Goal: Task Accomplishment & Management: Use online tool/utility

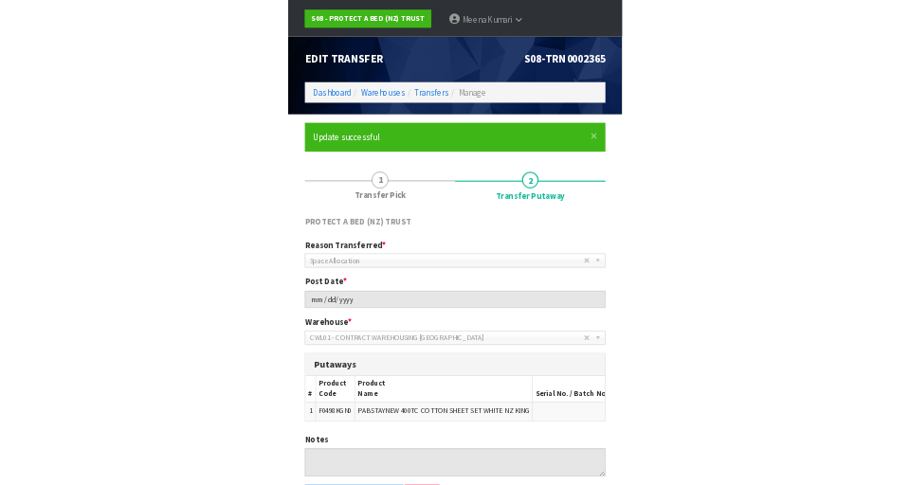
scroll to position [84, 0]
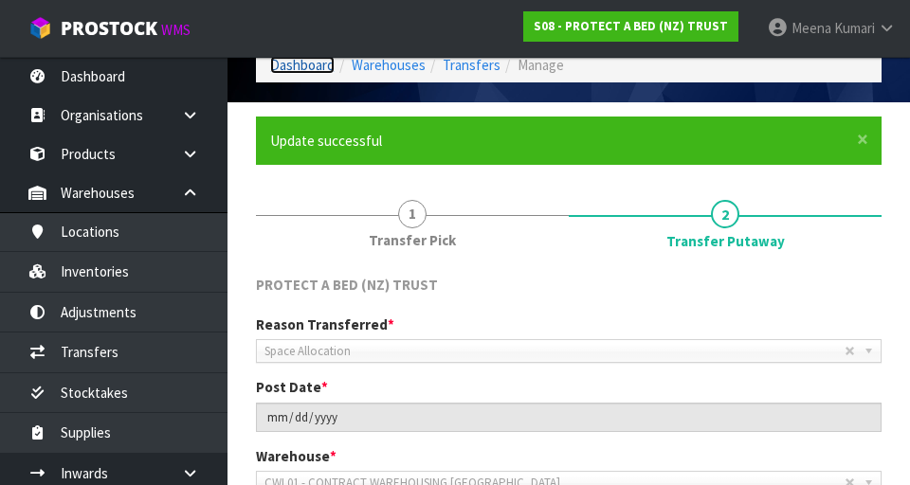
click at [305, 69] on link "Dashboard" at bounding box center [302, 65] width 64 height 18
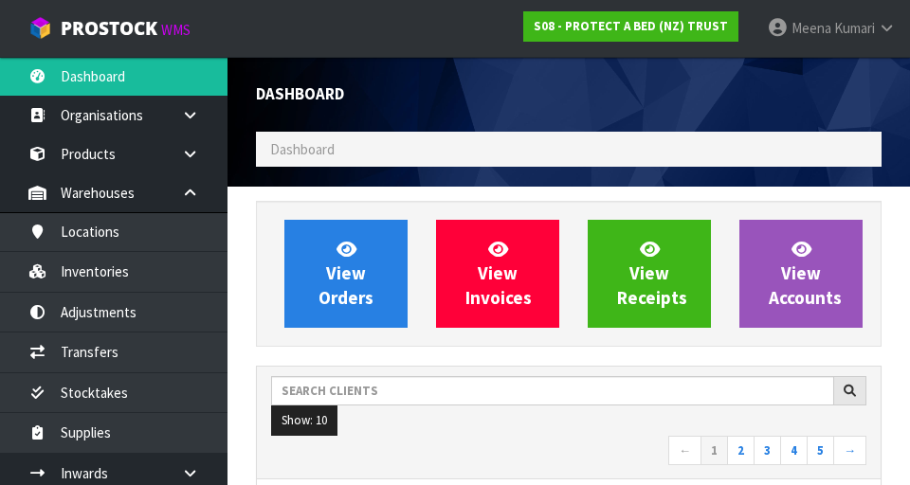
scroll to position [1505, 654]
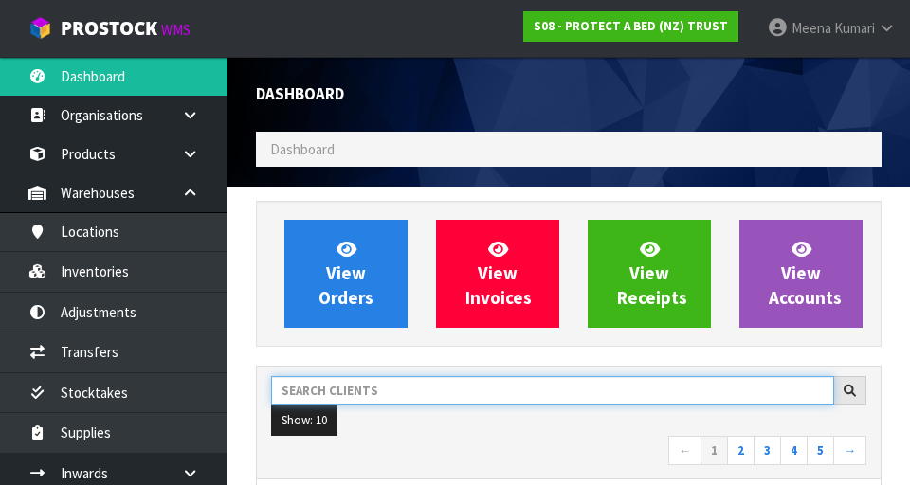
click at [428, 388] on input "text" at bounding box center [552, 390] width 563 height 29
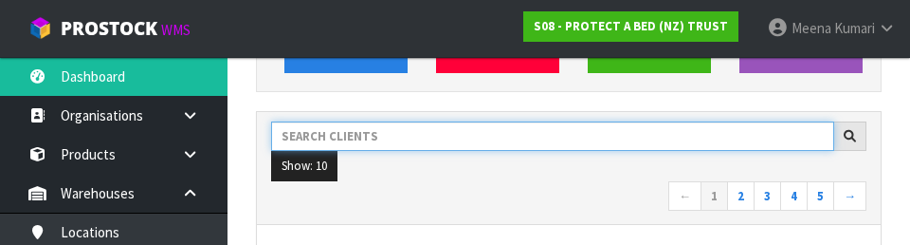
scroll to position [260, 0]
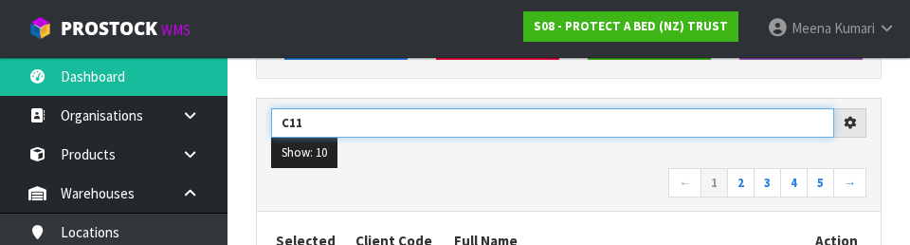
type input "C11"
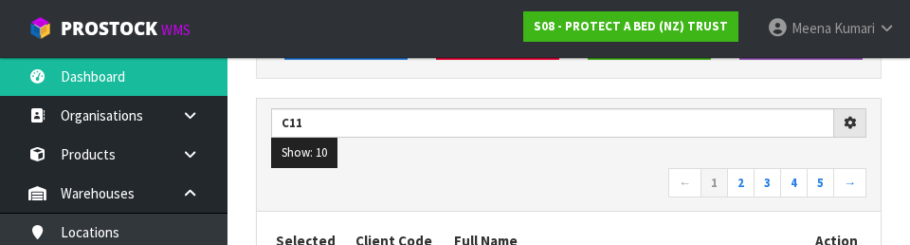
click at [508, 163] on ul "Show: 10 5 10 25 50" at bounding box center [568, 152] width 595 height 30
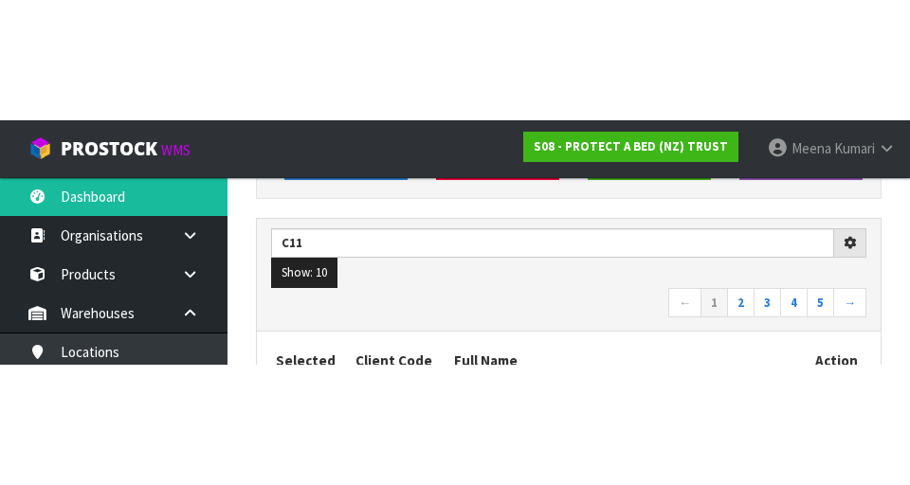
scroll to position [268, 0]
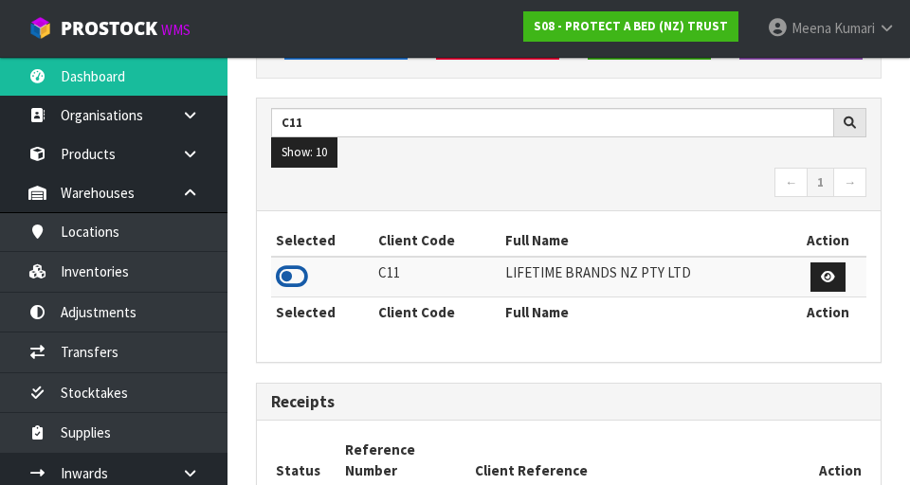
click at [303, 273] on icon at bounding box center [292, 277] width 32 height 28
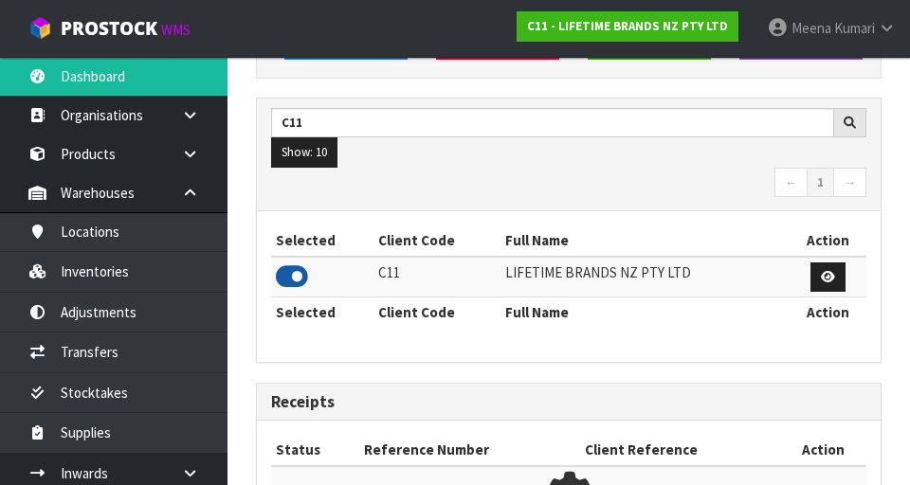
scroll to position [1250, 654]
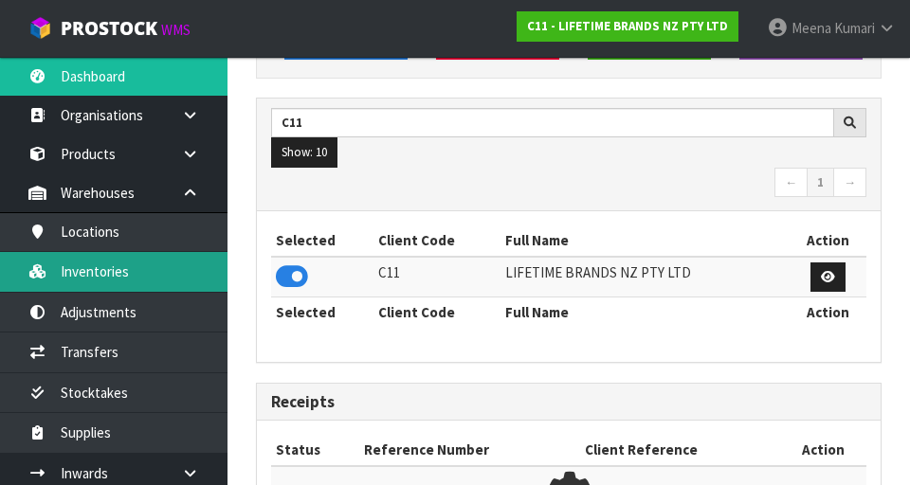
click at [141, 284] on link "Inventories" at bounding box center [114, 271] width 228 height 39
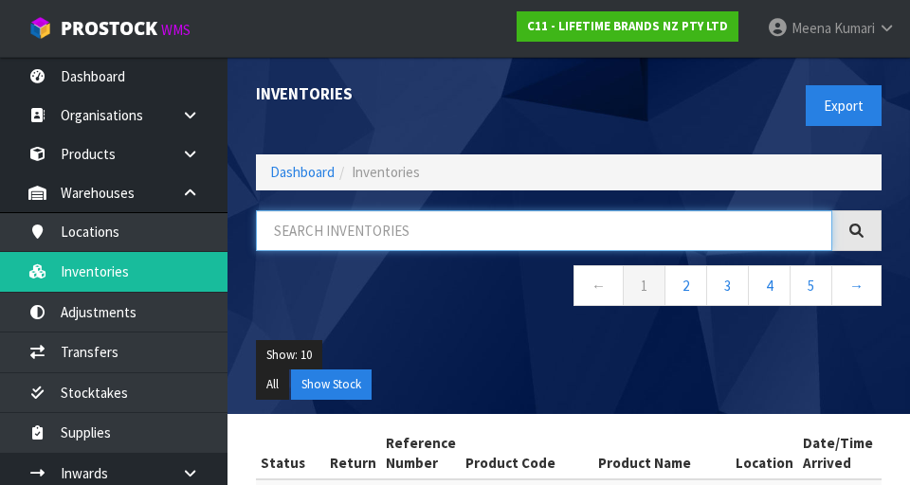
click at [413, 231] on input "text" at bounding box center [544, 230] width 576 height 41
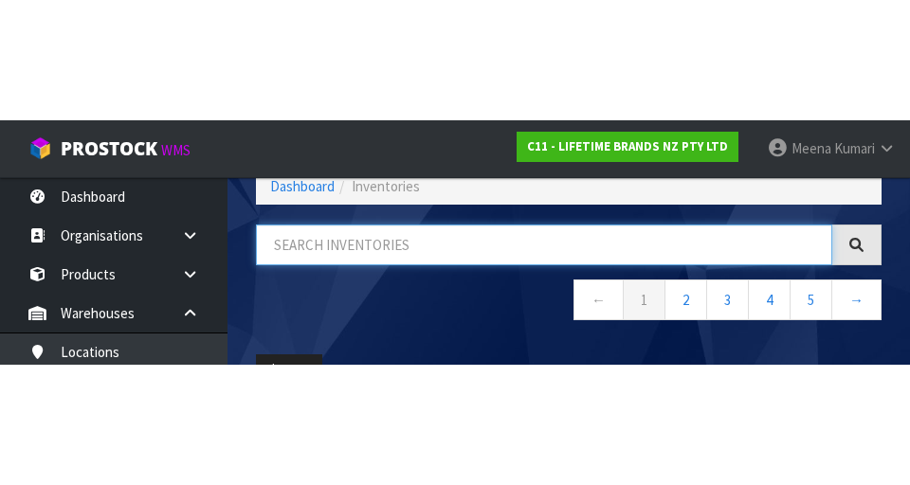
scroll to position [108, 0]
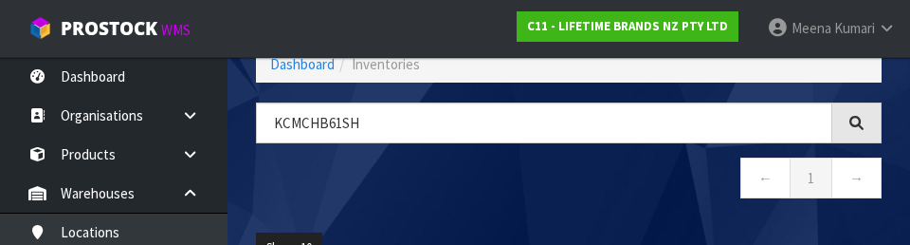
click at [568, 195] on nav "← 1 →" at bounding box center [569, 180] width 626 height 46
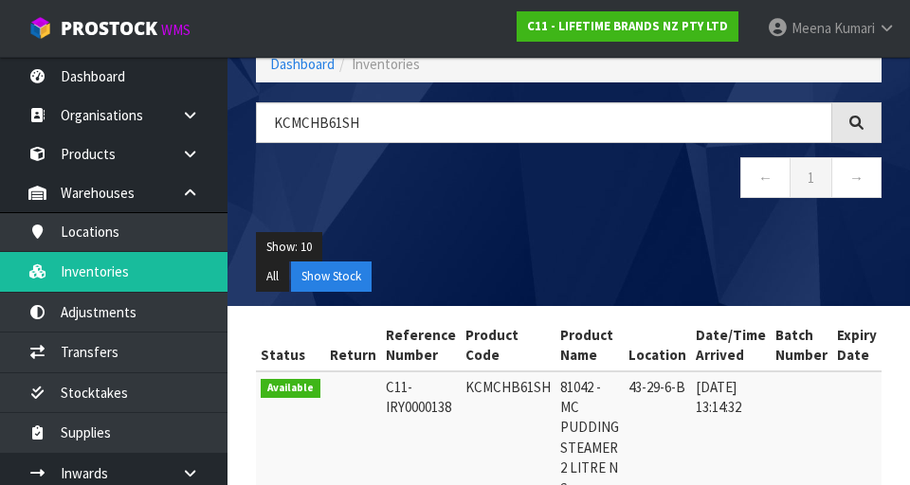
type input "KCMCHB61SH"
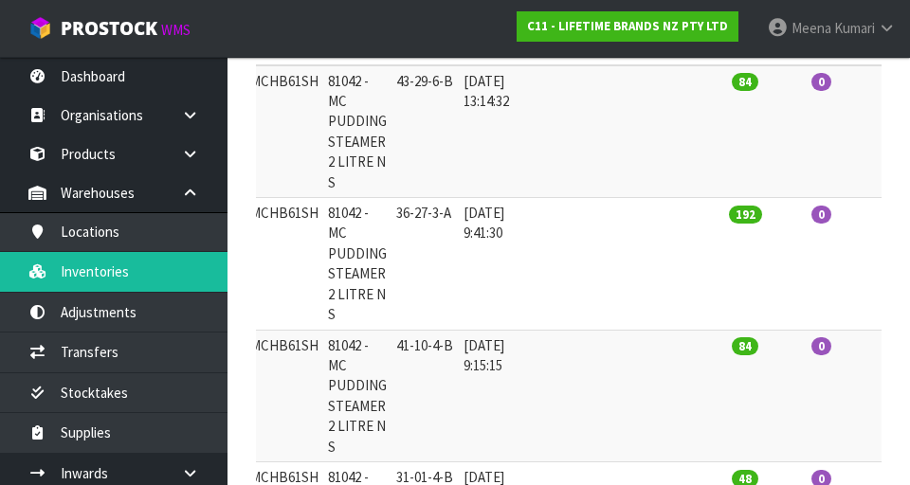
scroll to position [0, 0]
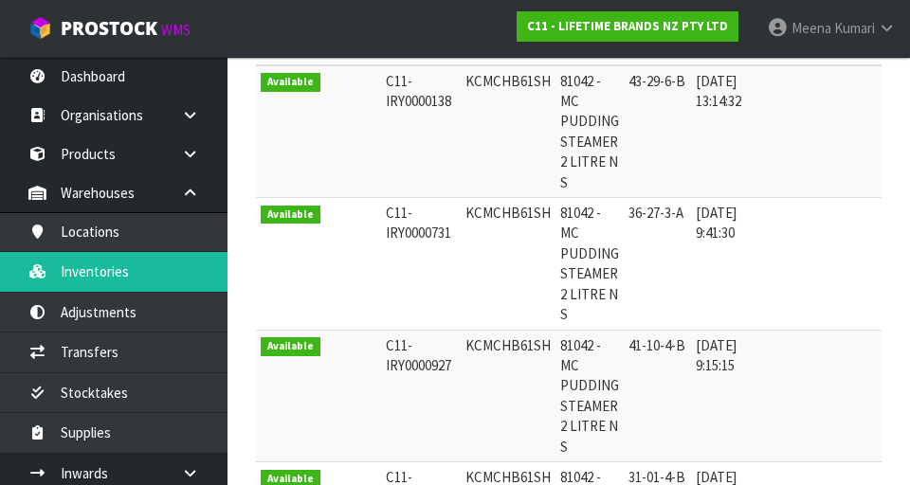
copy td "KCMCHB61SH"
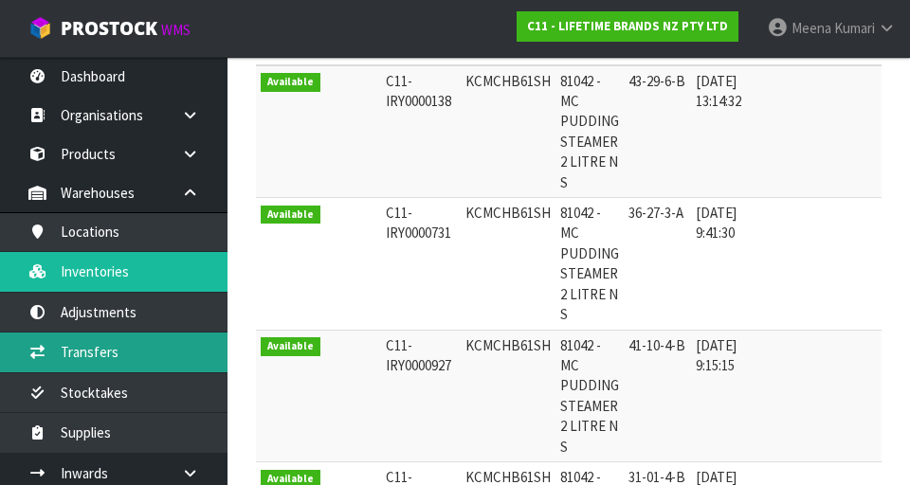
click at [130, 359] on link "Transfers" at bounding box center [114, 352] width 228 height 39
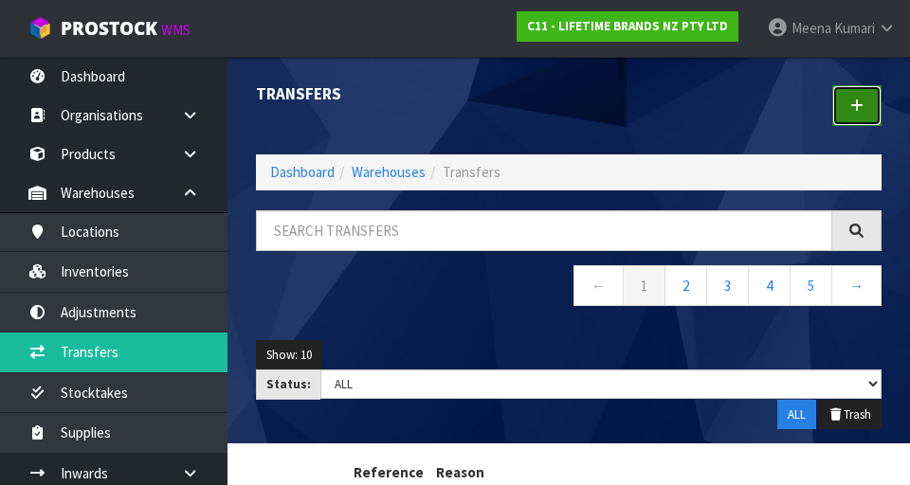
click at [568, 104] on link at bounding box center [856, 105] width 49 height 41
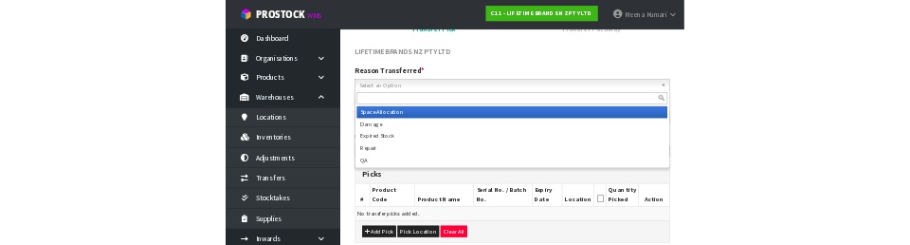
scroll to position [192, 0]
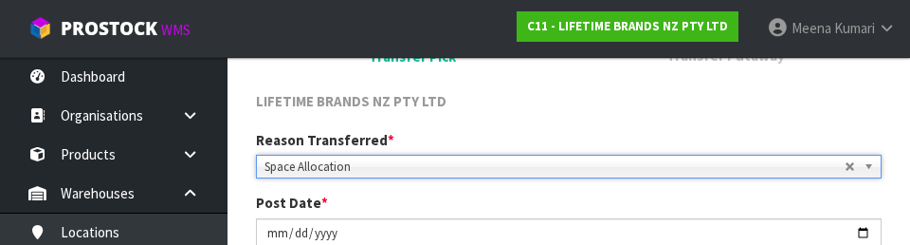
click at [568, 102] on div "LIFETIME BRANDS NZ PTY LTD" at bounding box center [569, 103] width 654 height 25
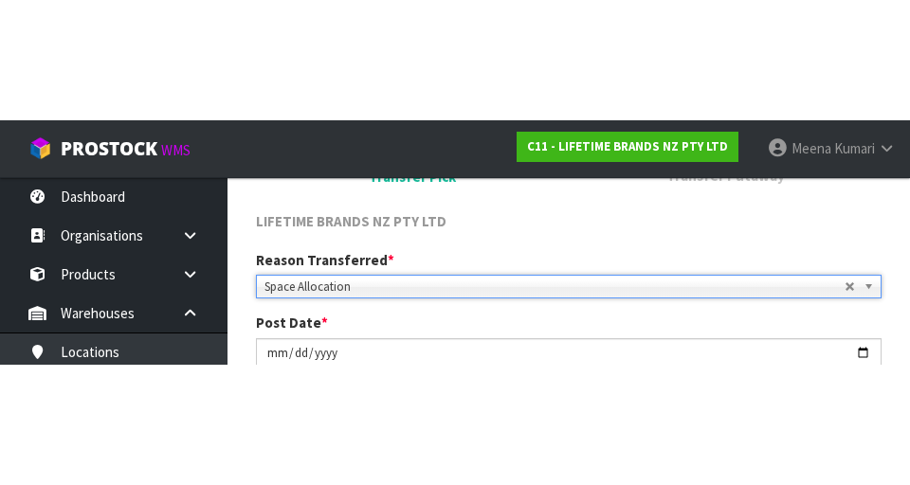
scroll to position [200, 0]
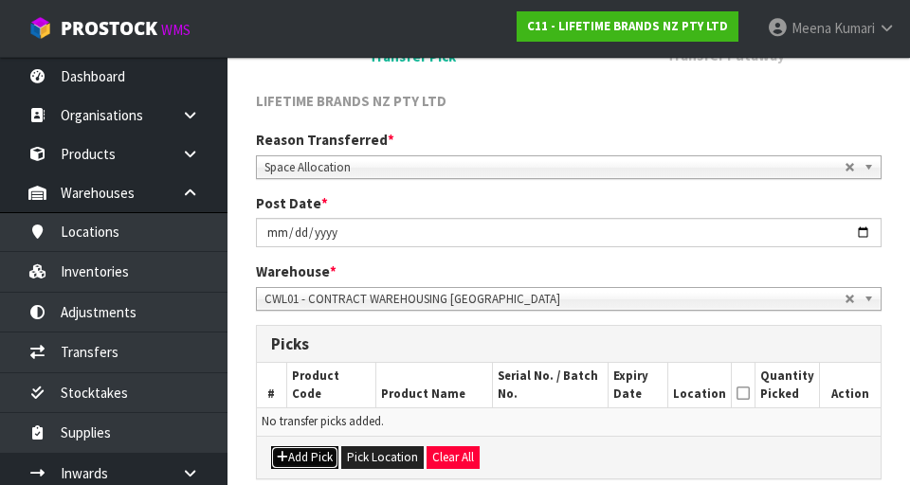
click at [316, 452] on button "Add Pick" at bounding box center [304, 458] width 67 height 23
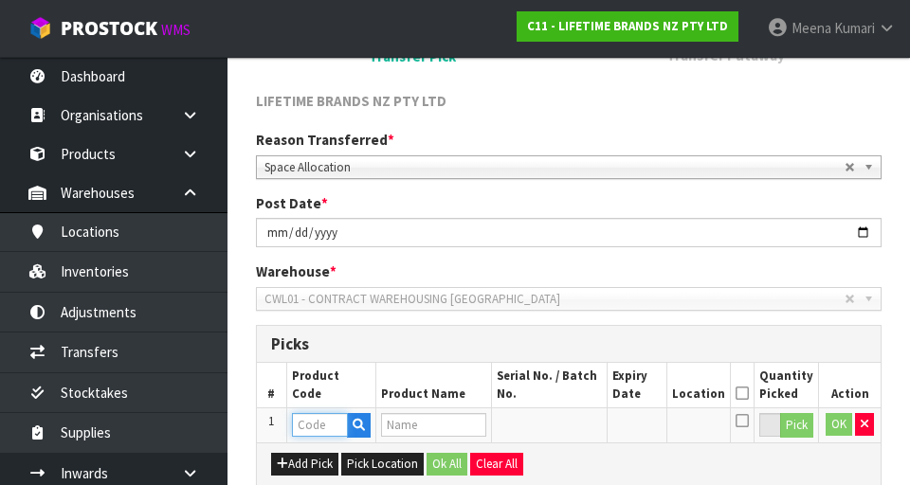
paste input "KCMCHB61SH"
type input "KCMCHB61SH"
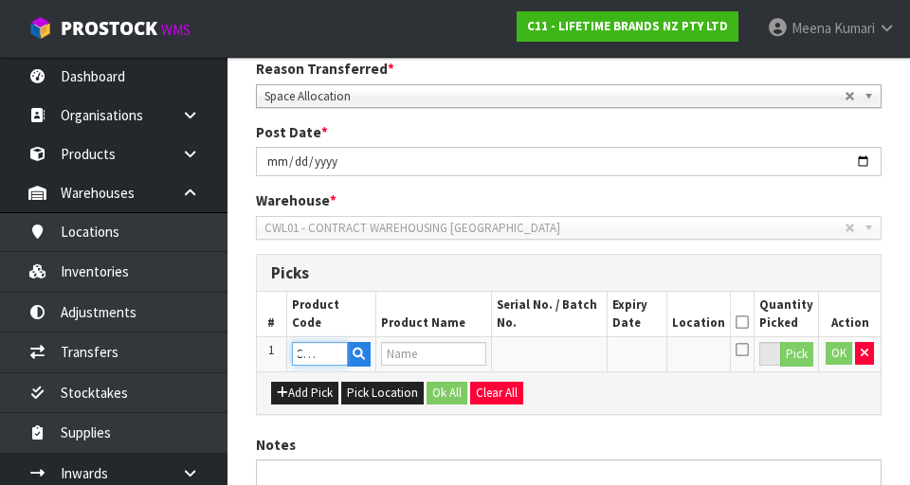
scroll to position [348, 0]
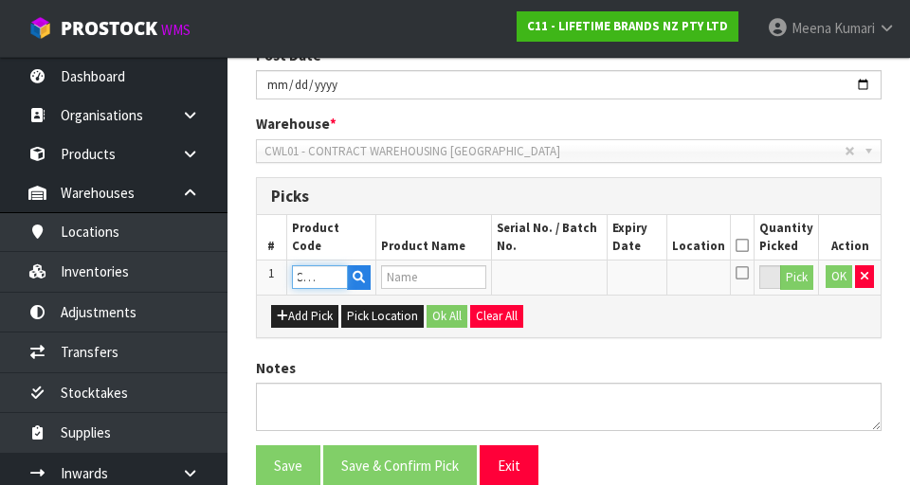
type input "81042 - MC PUDDING STEAMER 2 LITRE N S"
type input "KCMCHB61SH"
click at [568, 277] on button "Pick" at bounding box center [796, 277] width 33 height 25
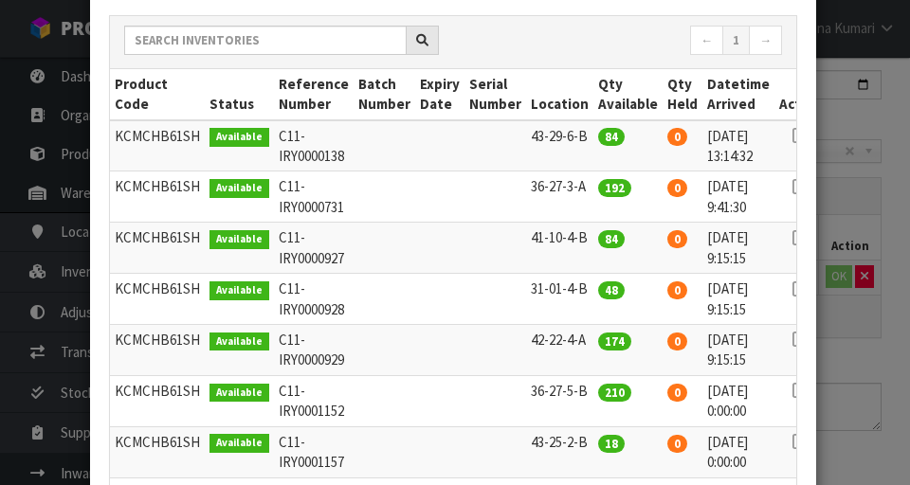
scroll to position [256, 0]
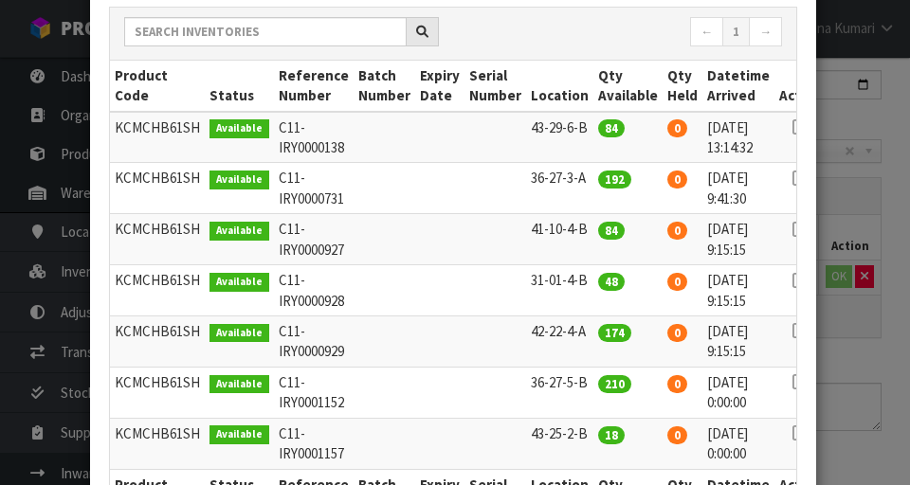
click at [568, 178] on td at bounding box center [801, 188] width 52 height 51
click at [568, 178] on icon at bounding box center [800, 178] width 15 height 1
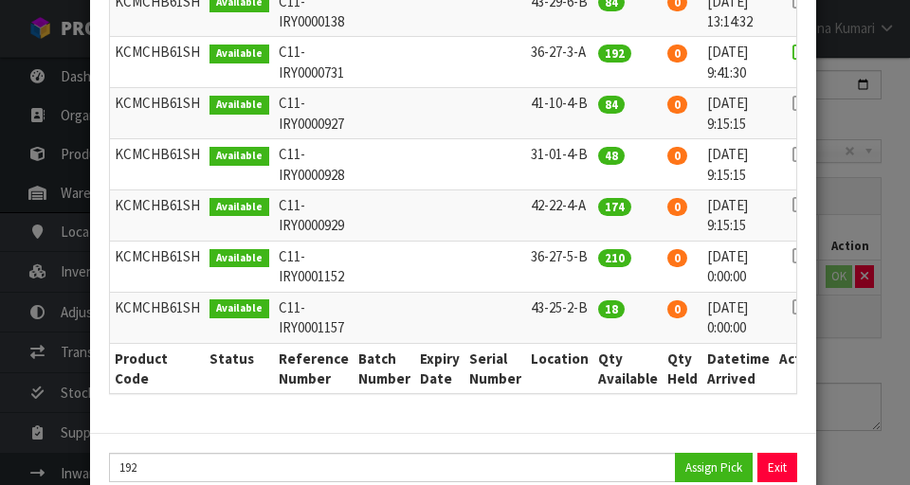
scroll to position [429, 0]
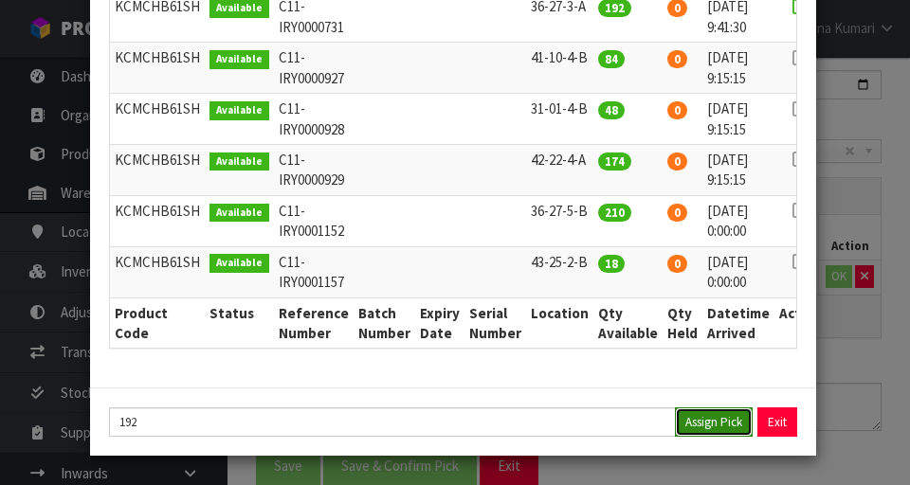
click at [568, 431] on button "Assign Pick" at bounding box center [714, 422] width 78 height 29
type input "192"
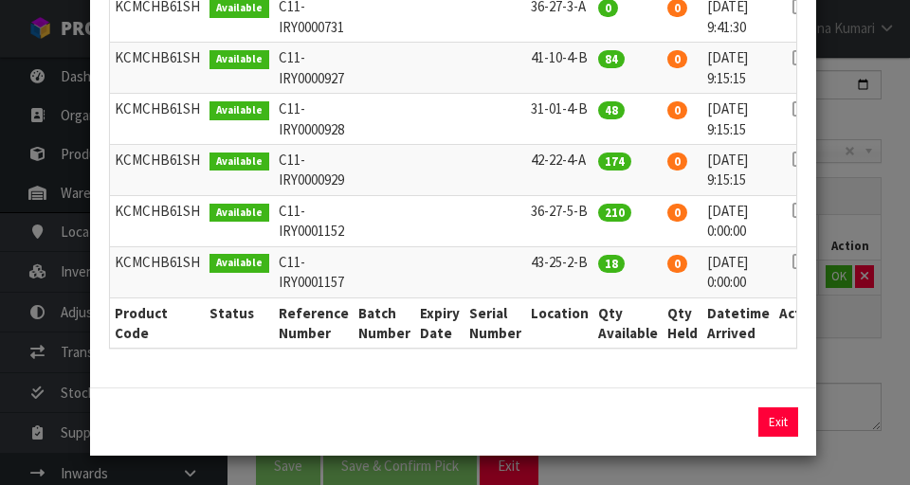
click at [568, 397] on div "Pick Line Picks Product Code Product Name Serial No. / Batch No. Expiry Date Lo…" at bounding box center [455, 242] width 910 height 485
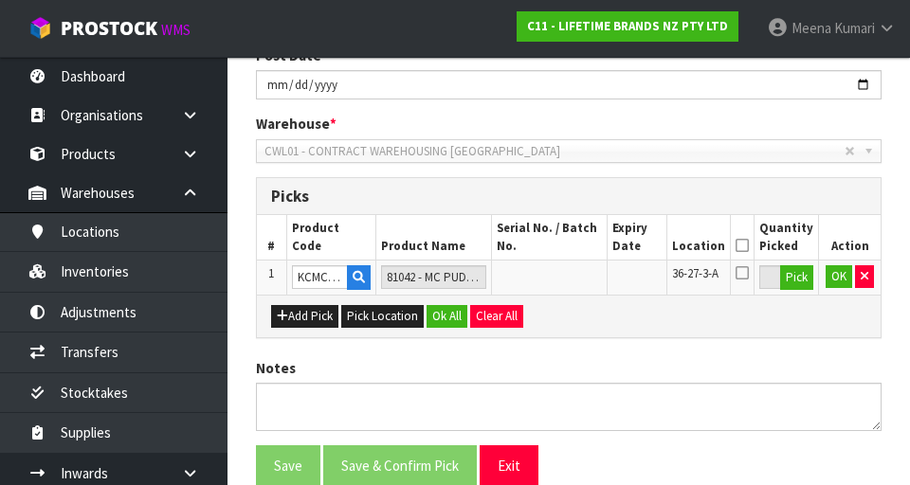
click at [568, 237] on th "Quantity Picked" at bounding box center [787, 237] width 64 height 45
click at [568, 231] on th "Location" at bounding box center [699, 237] width 64 height 45
click at [568, 247] on icon at bounding box center [742, 246] width 13 height 1
click at [568, 285] on button "OK" at bounding box center [839, 276] width 27 height 23
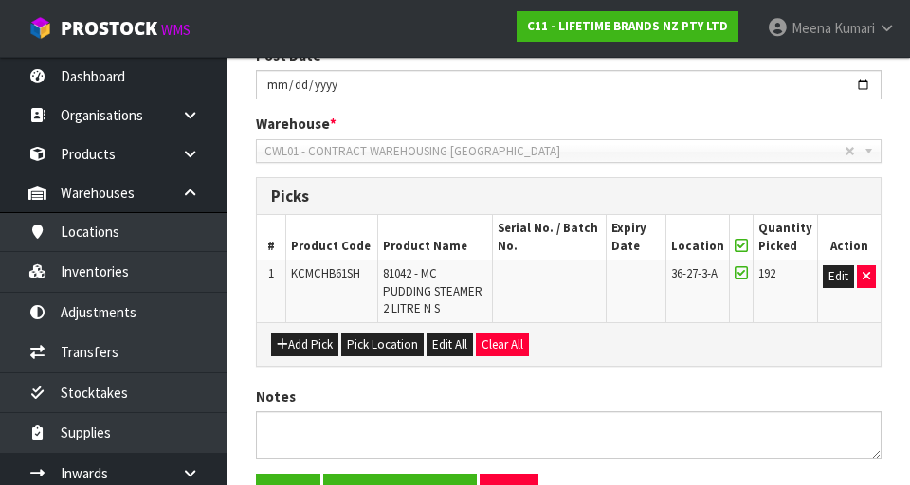
scroll to position [461, 0]
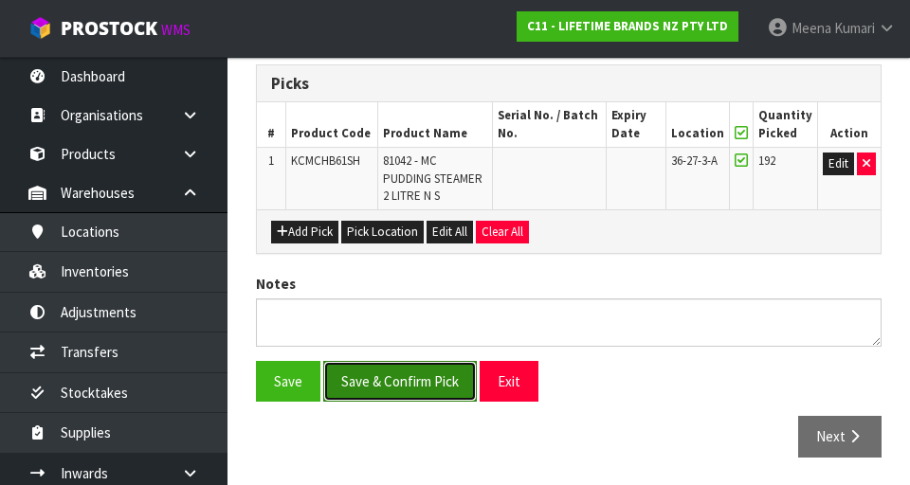
click at [429, 392] on button "Save & Confirm Pick" at bounding box center [400, 381] width 154 height 41
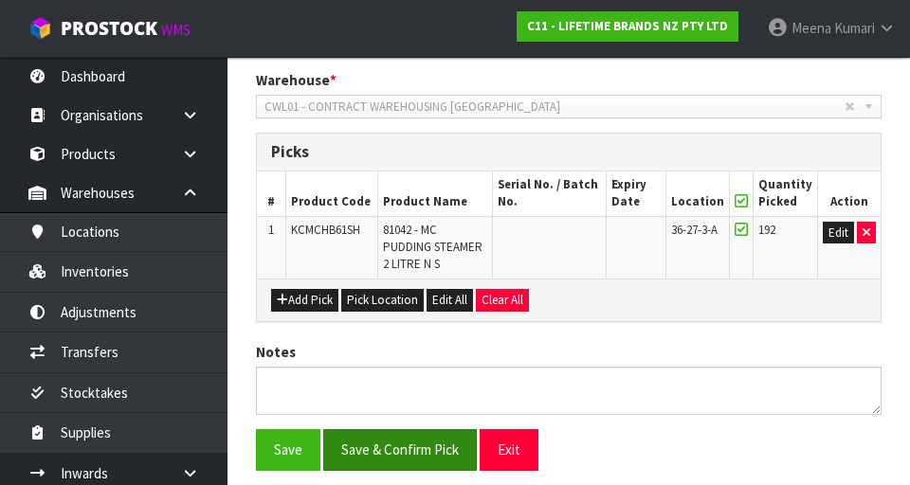
scroll to position [0, 0]
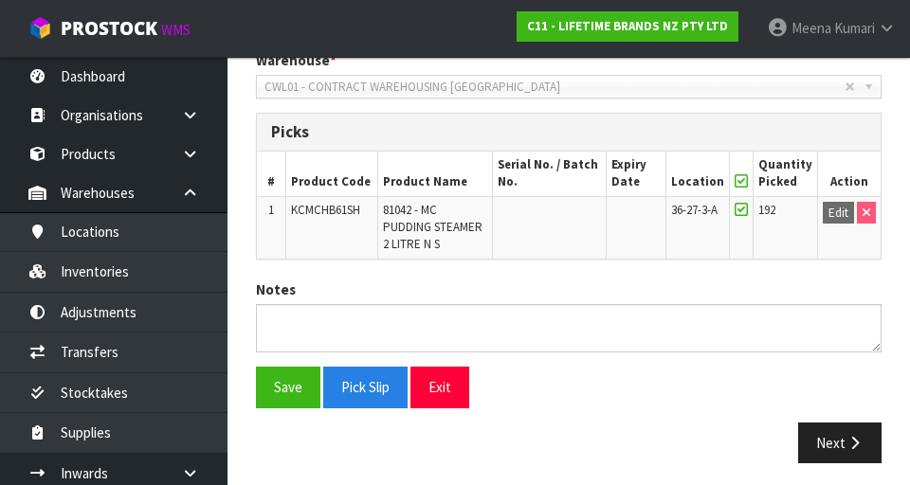
scroll to position [487, 0]
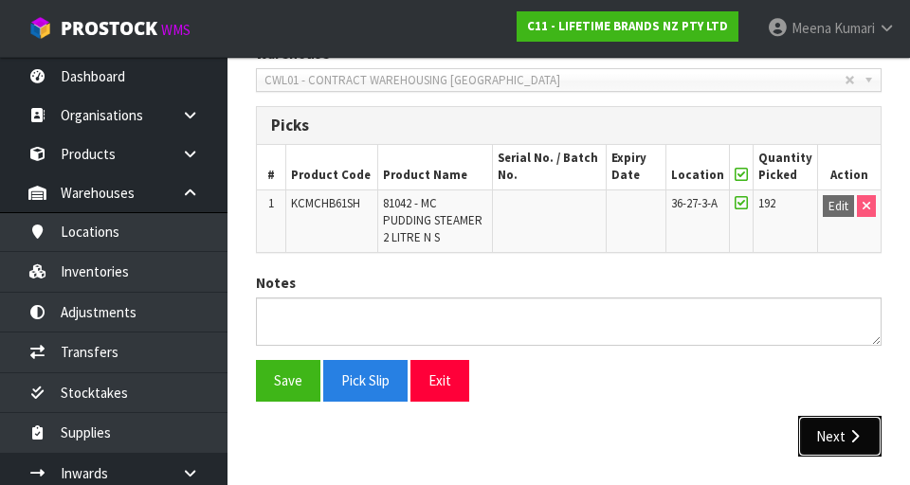
click at [568, 440] on icon "button" at bounding box center [855, 436] width 18 height 14
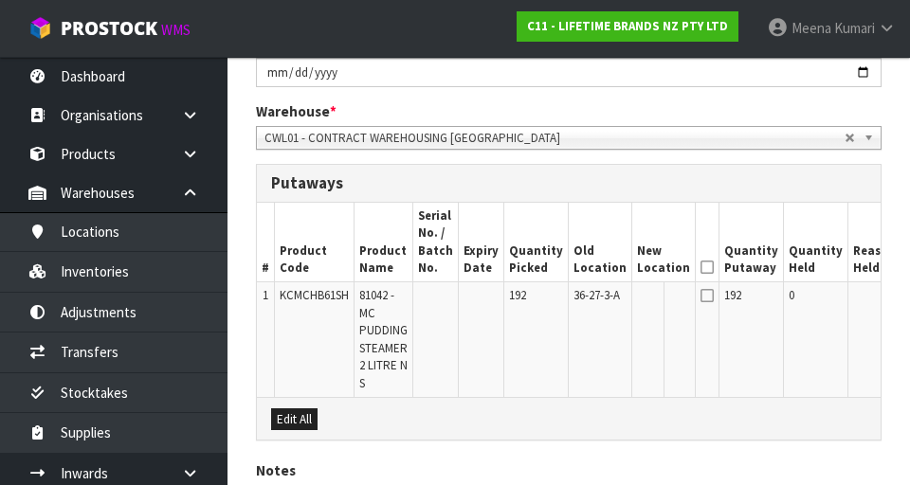
scroll to position [433, 0]
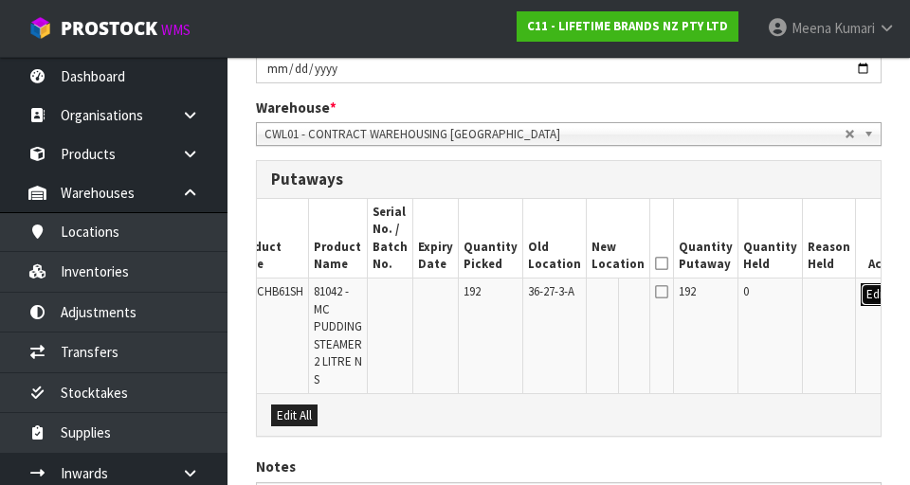
click at [568, 294] on button "Edit" at bounding box center [876, 294] width 31 height 23
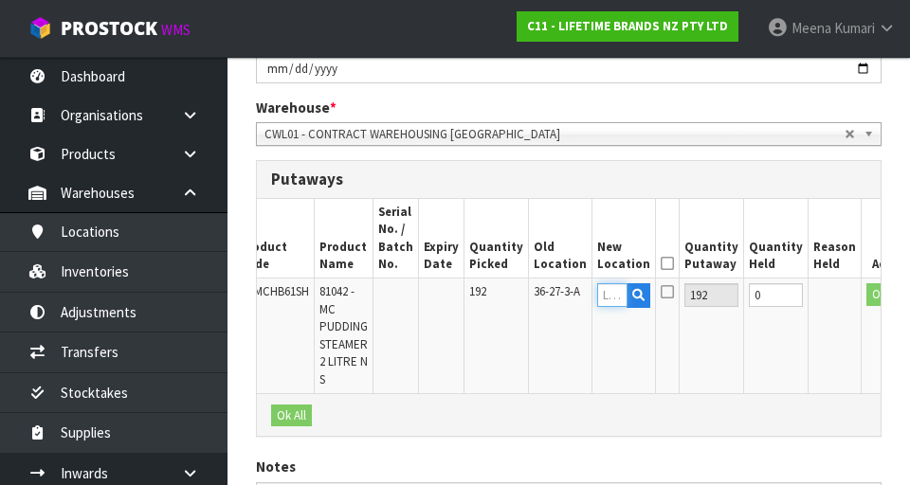
click at [568, 295] on input "text" at bounding box center [612, 295] width 30 height 24
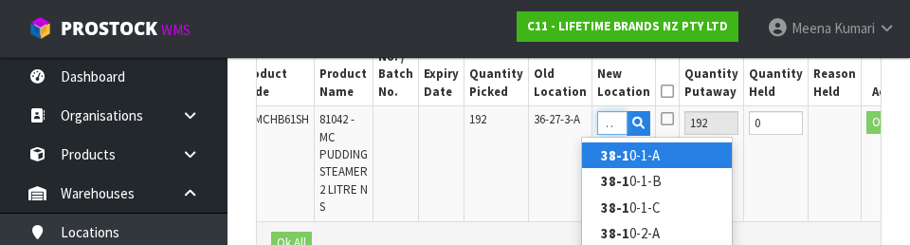
scroll to position [0, 15]
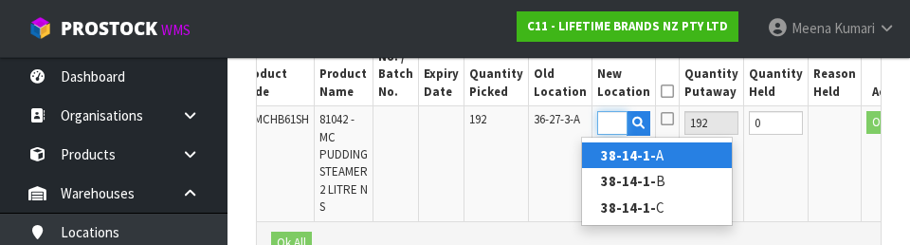
type input "38-14-1-A"
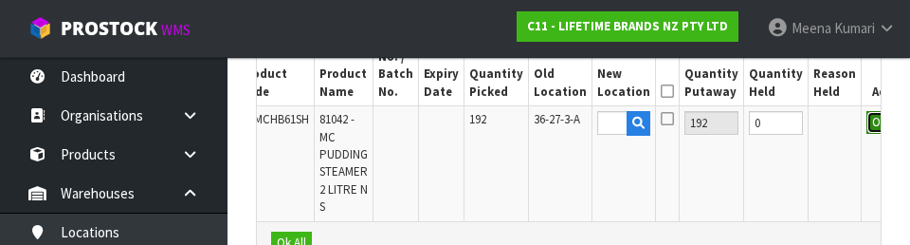
click at [568, 127] on button "OK" at bounding box center [880, 122] width 27 height 23
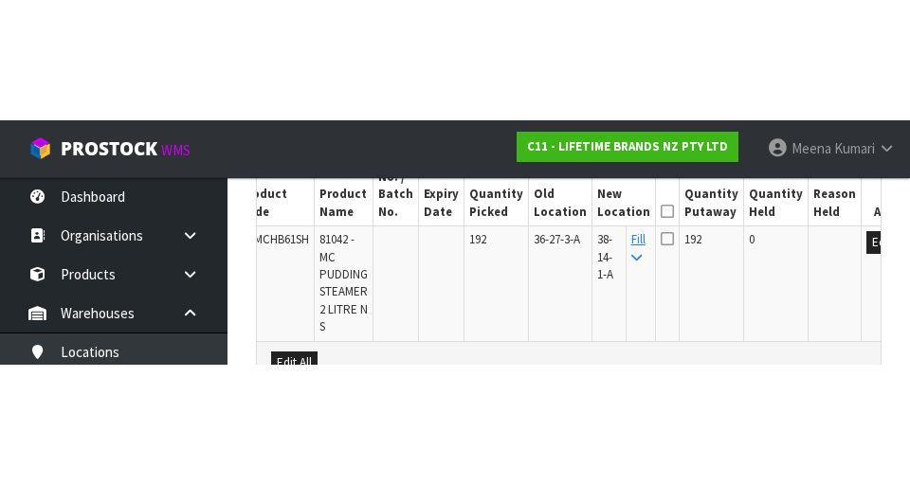
scroll to position [607, 0]
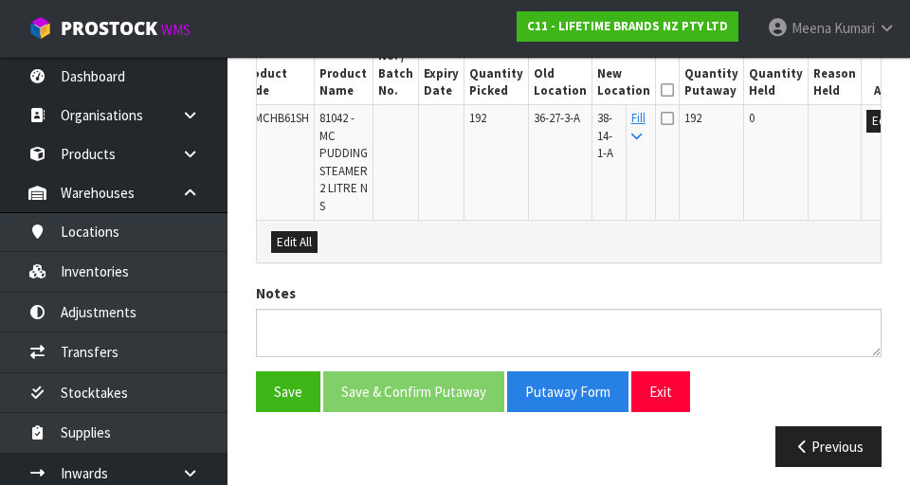
click at [568, 91] on icon at bounding box center [667, 90] width 13 height 1
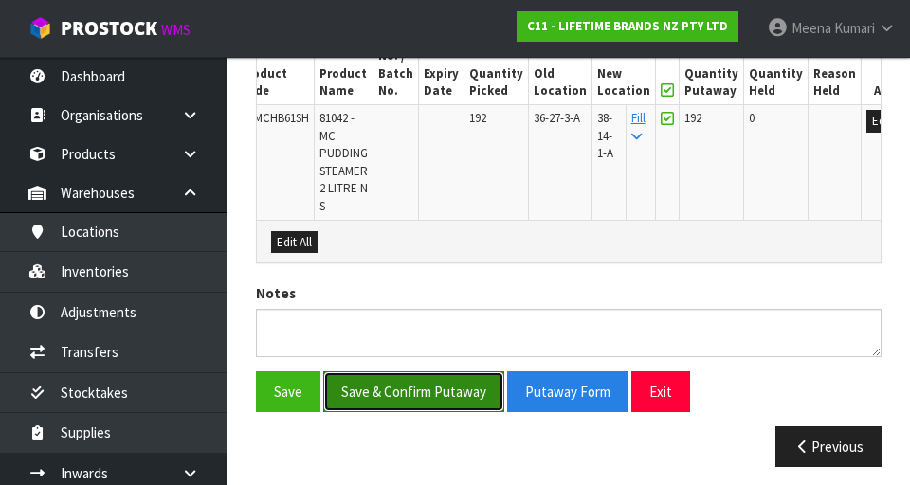
click at [435, 388] on button "Save & Confirm Putaway" at bounding box center [413, 392] width 181 height 41
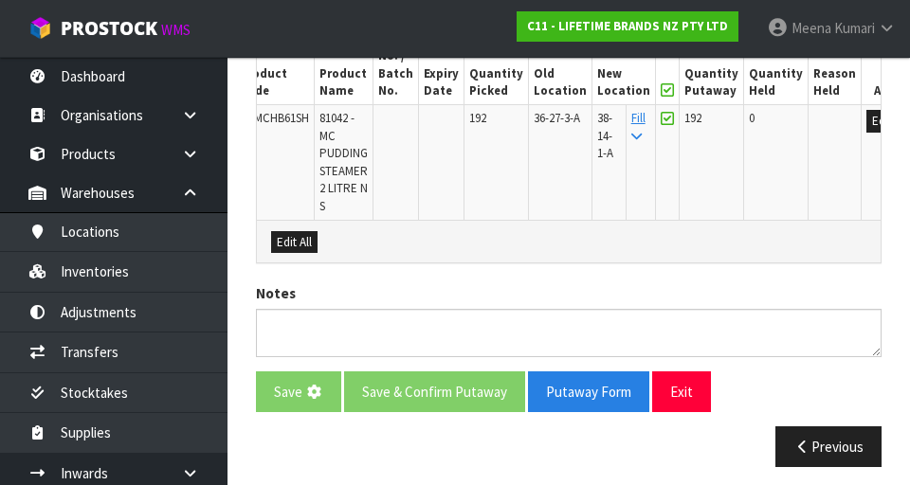
scroll to position [0, 0]
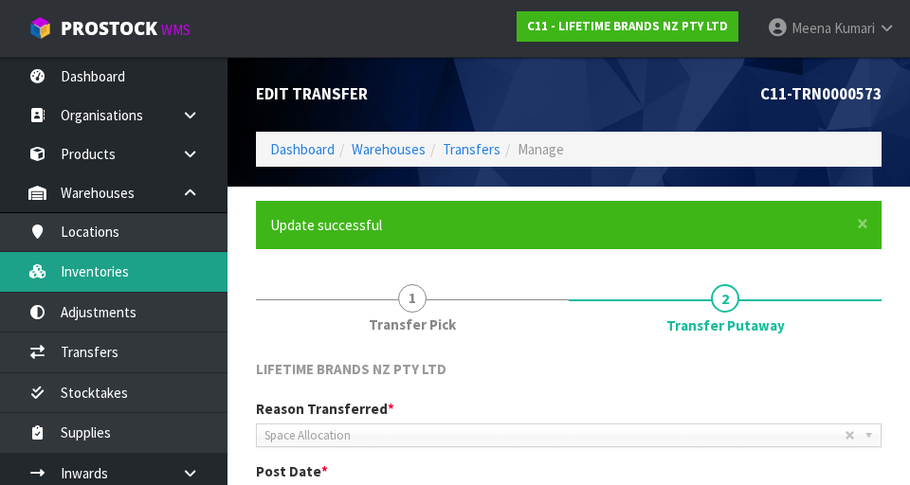
click at [134, 279] on link "Inventories" at bounding box center [114, 271] width 228 height 39
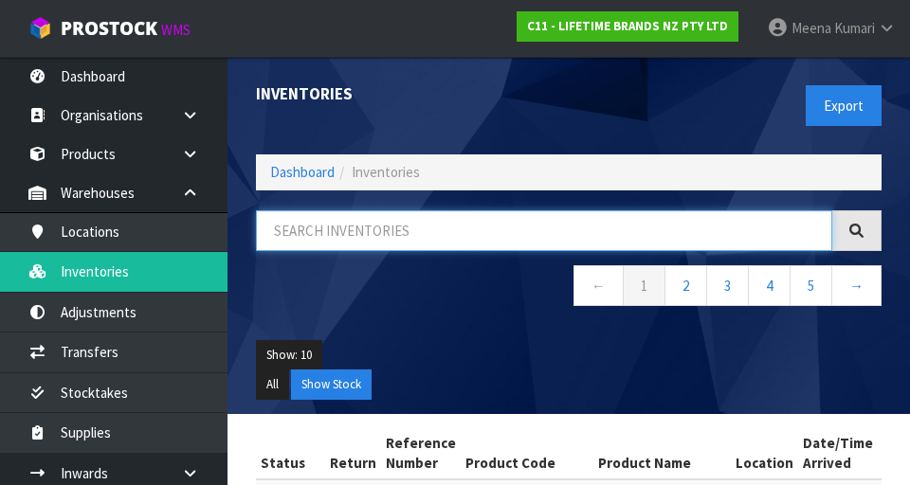
click at [472, 235] on input "text" at bounding box center [544, 230] width 576 height 41
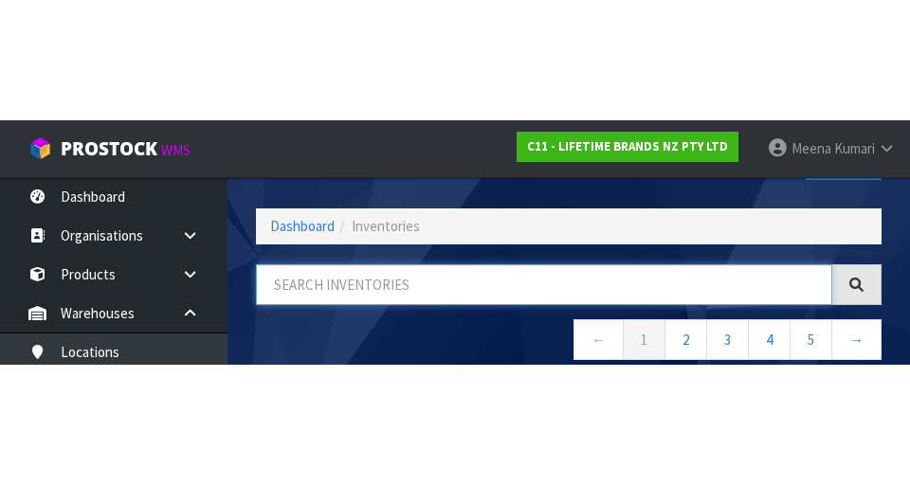
scroll to position [108, 0]
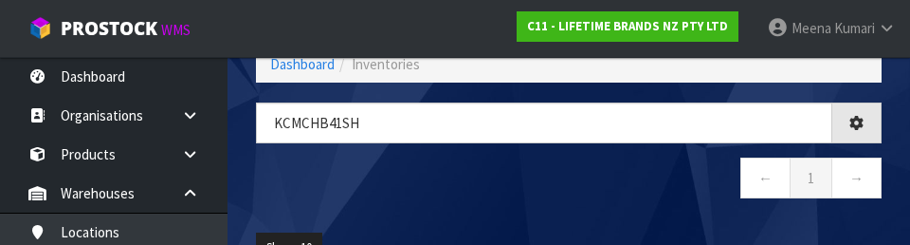
click at [553, 179] on nav "← 1 →" at bounding box center [569, 180] width 626 height 46
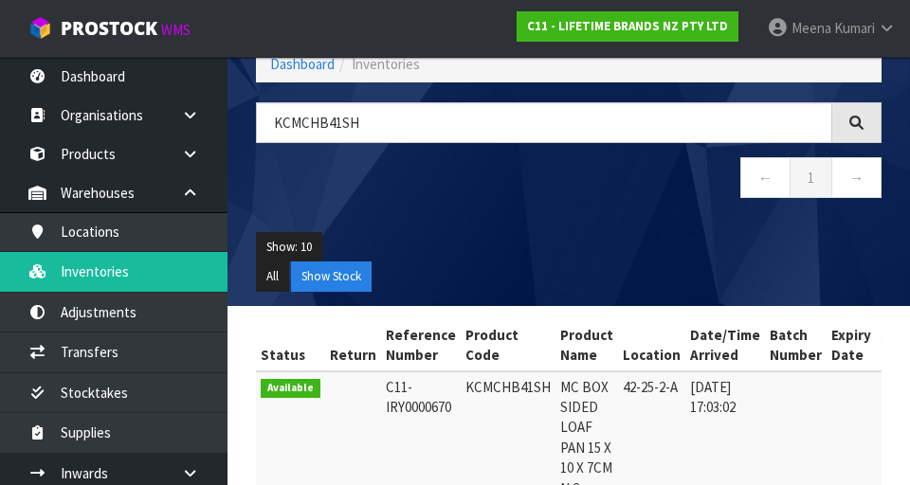
type input "KCMCHB41SH"
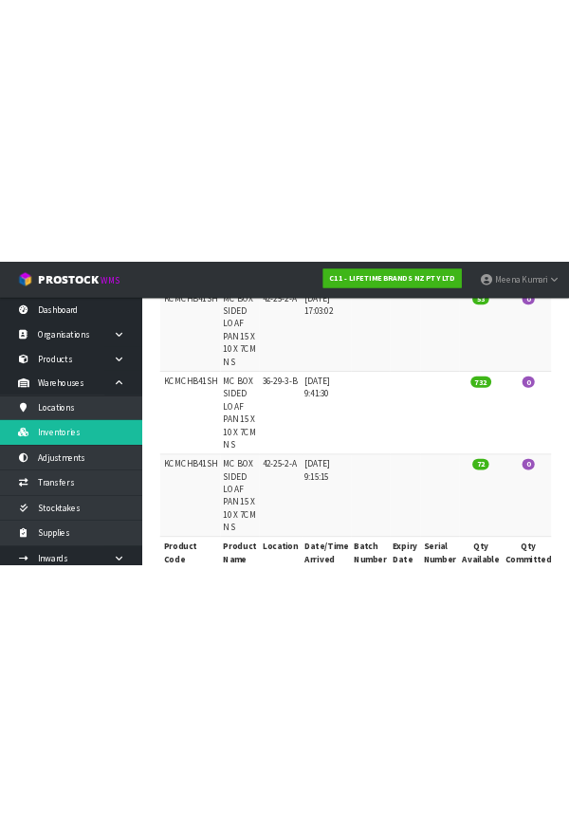
scroll to position [0, 0]
